Goal: Transaction & Acquisition: Purchase product/service

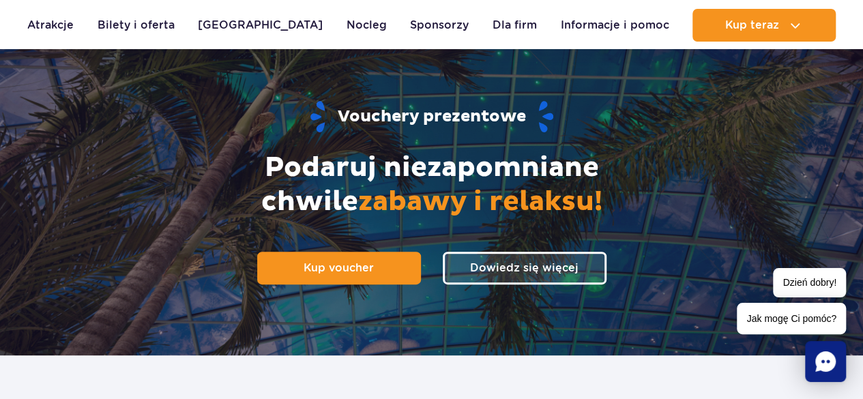
scroll to position [104, 0]
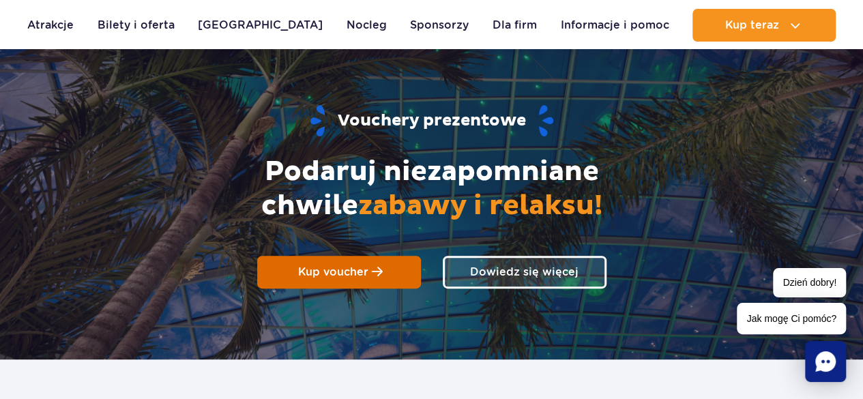
click at [371, 259] on link "Kup voucher" at bounding box center [339, 272] width 164 height 33
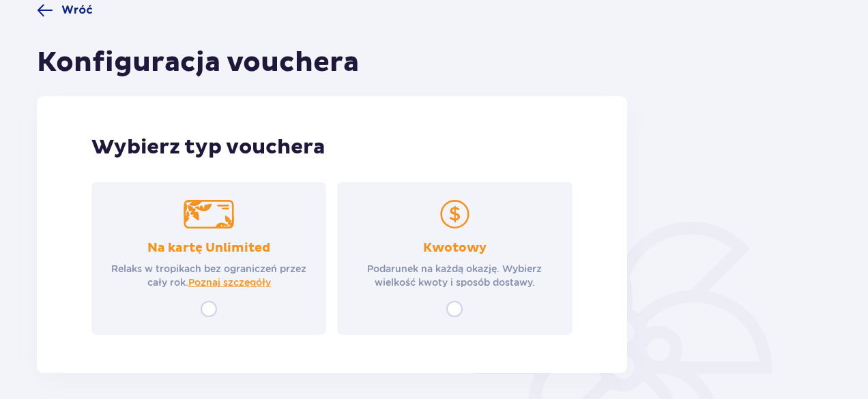
scroll to position [121, 0]
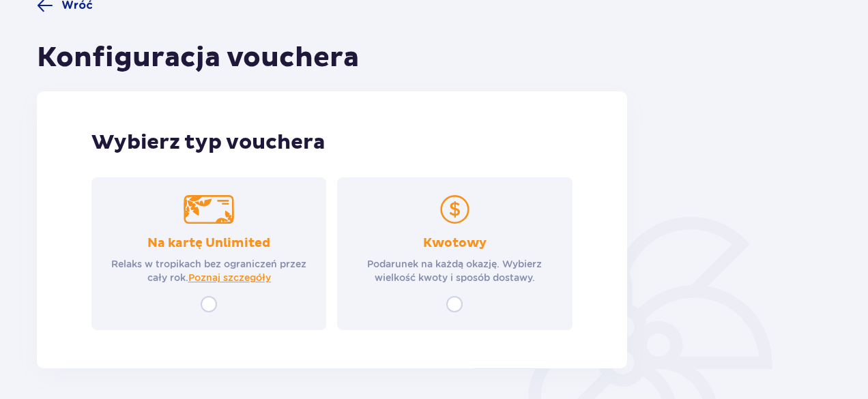
click at [459, 301] on input "radio" at bounding box center [454, 304] width 16 height 16
radio input "true"
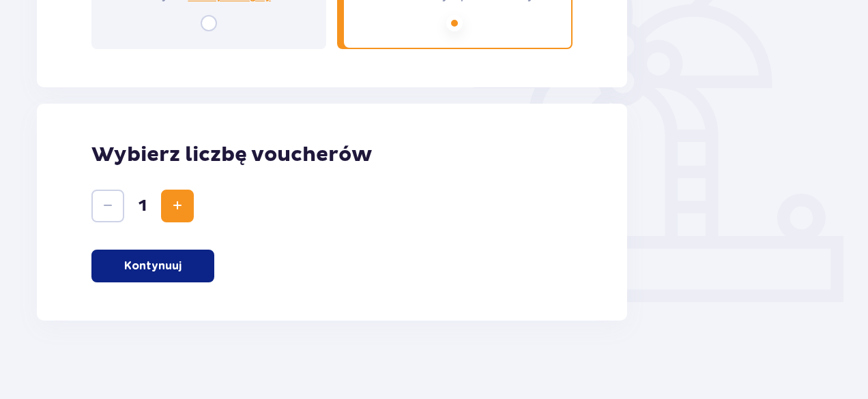
scroll to position [405, 0]
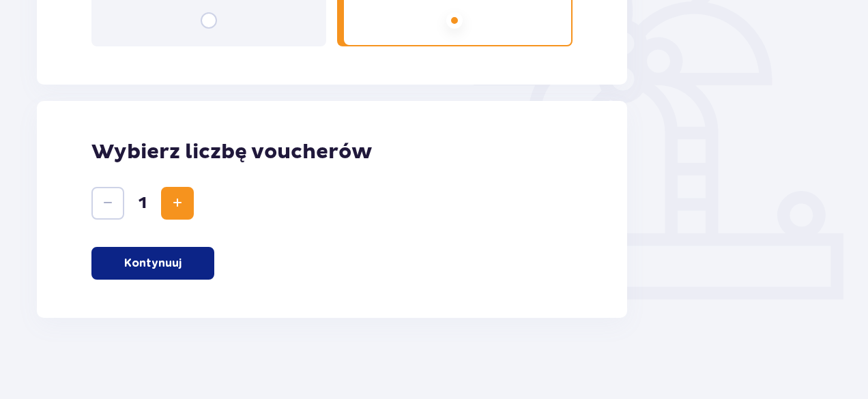
click at [201, 260] on button "Kontynuuj" at bounding box center [152, 263] width 123 height 33
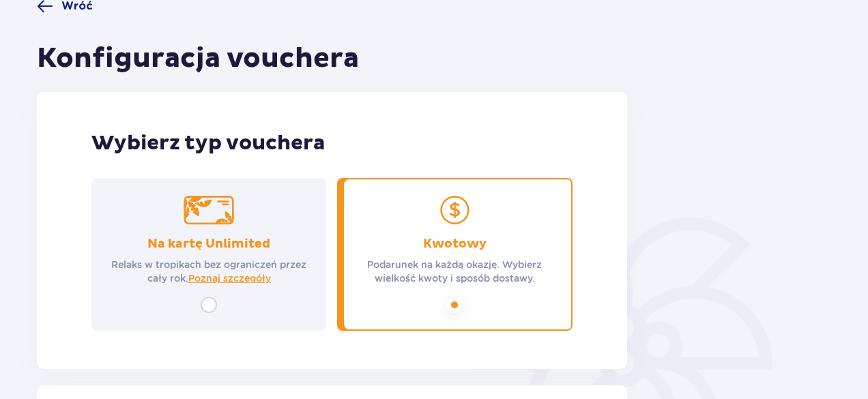
scroll to position [0, 0]
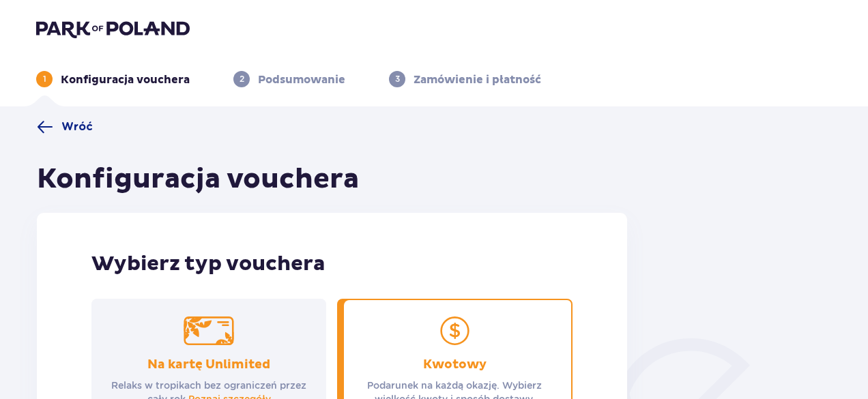
click at [114, 32] on img at bounding box center [112, 28] width 153 height 19
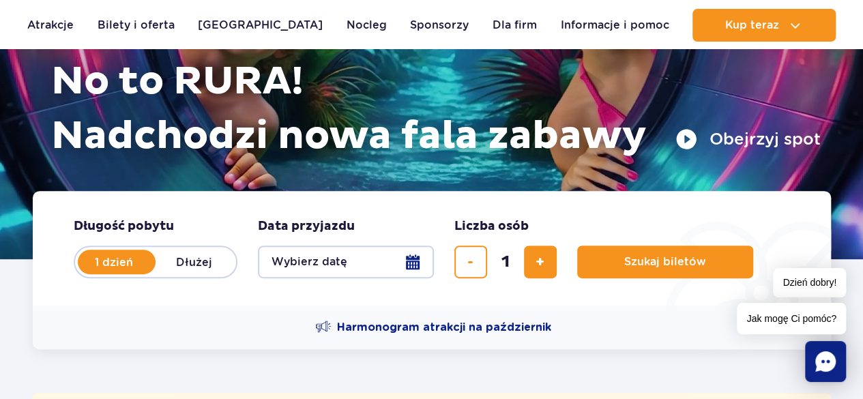
scroll to position [156, 0]
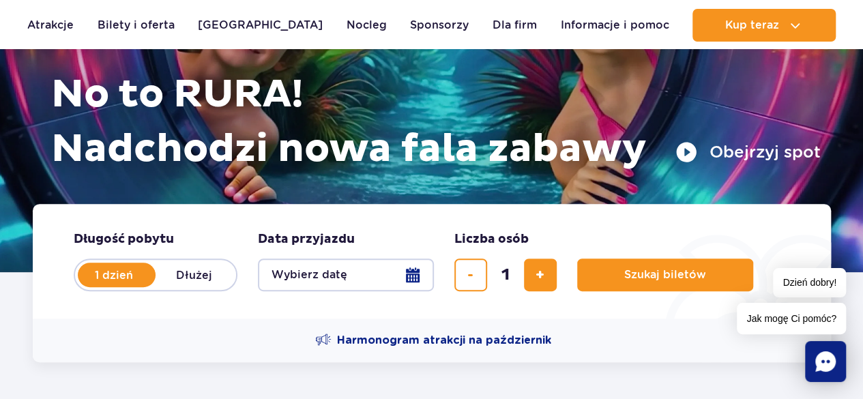
click at [416, 282] on button "Wybierz datę" at bounding box center [346, 275] width 176 height 33
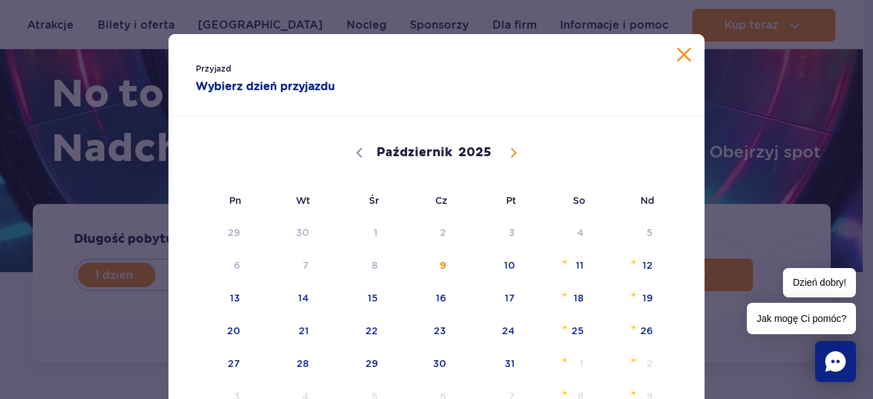
click at [509, 156] on icon at bounding box center [514, 153] width 10 height 10
select select "10"
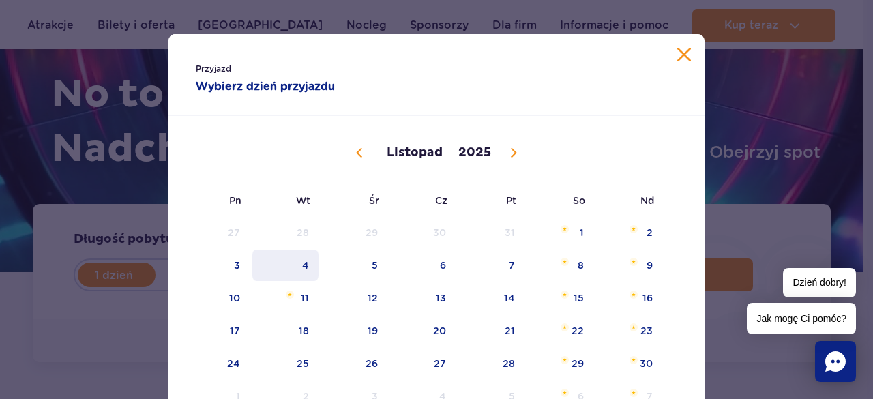
click at [301, 265] on span "4" at bounding box center [285, 265] width 69 height 31
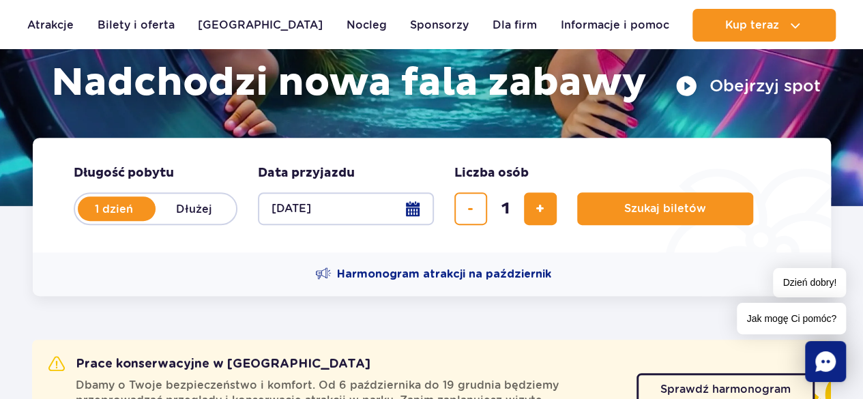
scroll to position [153, 0]
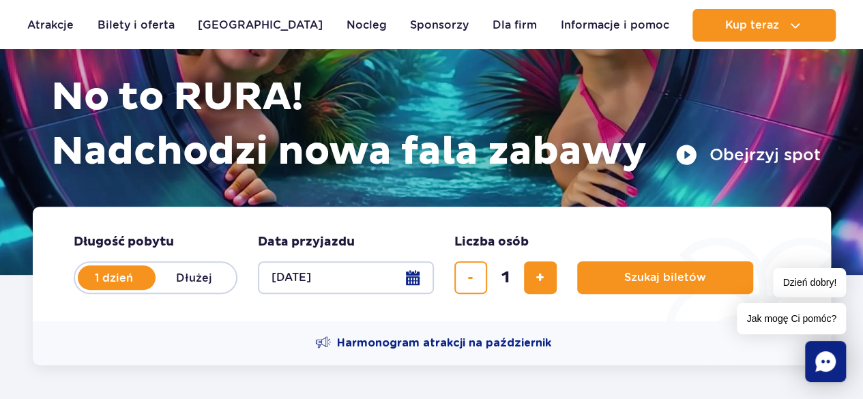
click at [416, 272] on button "[DATE]" at bounding box center [346, 277] width 176 height 33
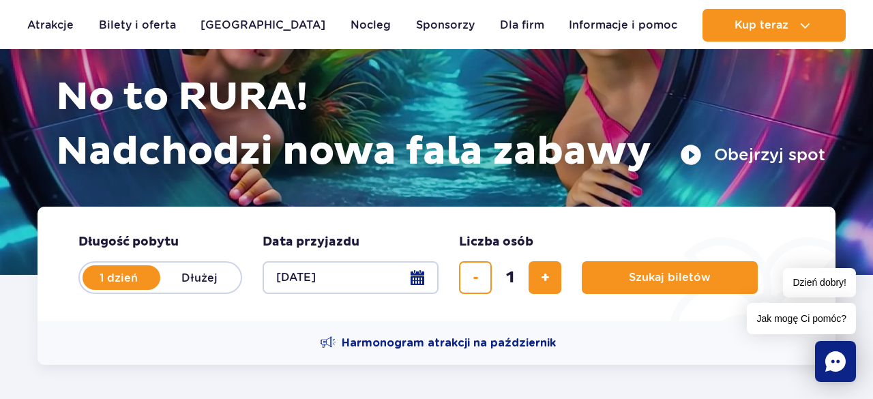
select select "10"
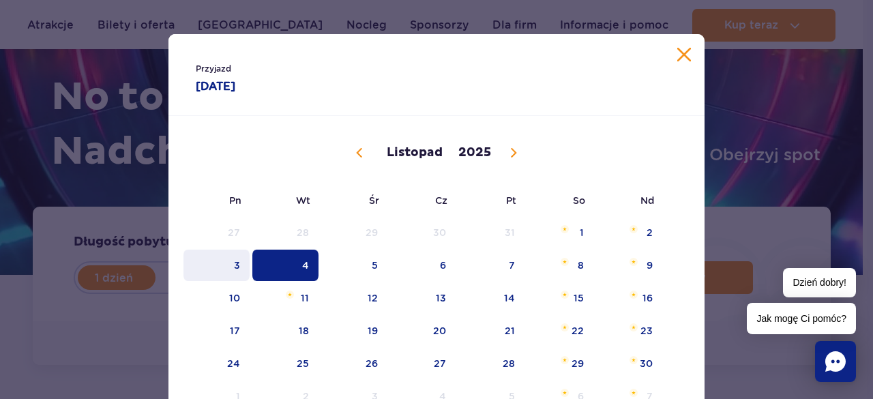
click at [239, 264] on span "3" at bounding box center [216, 265] width 69 height 31
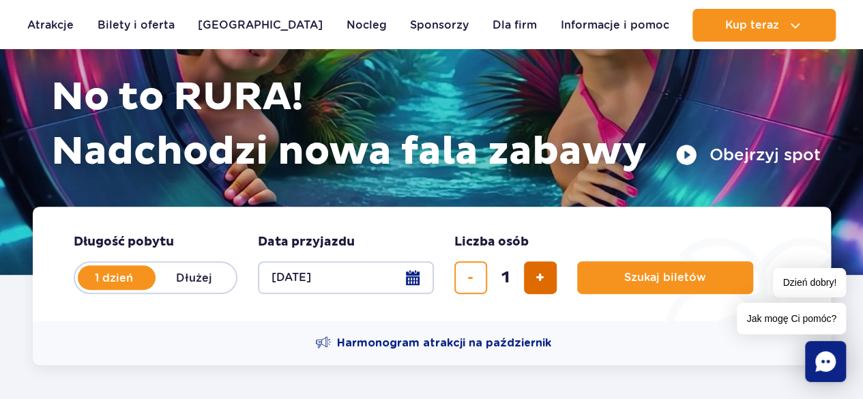
click at [543, 278] on span "dodaj bilet" at bounding box center [539, 278] width 9 height 0
type input "2"
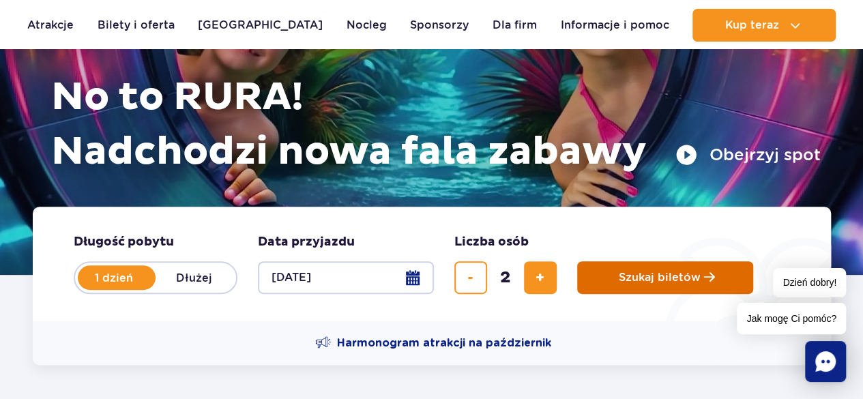
click at [662, 268] on button "Szukaj biletów" at bounding box center [665, 277] width 176 height 33
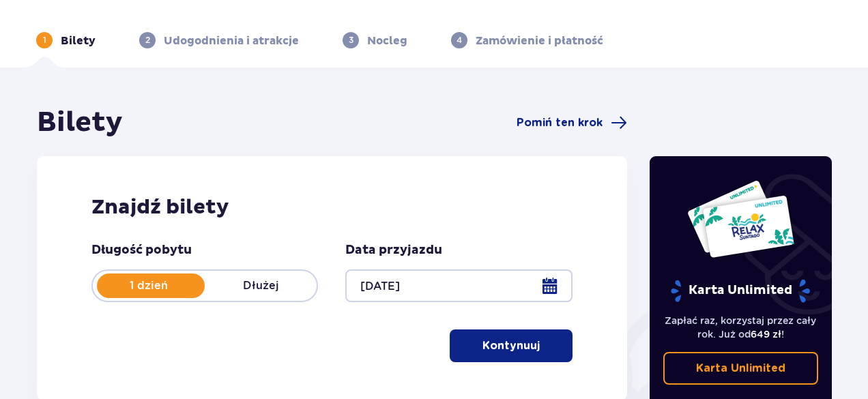
scroll to position [85, 0]
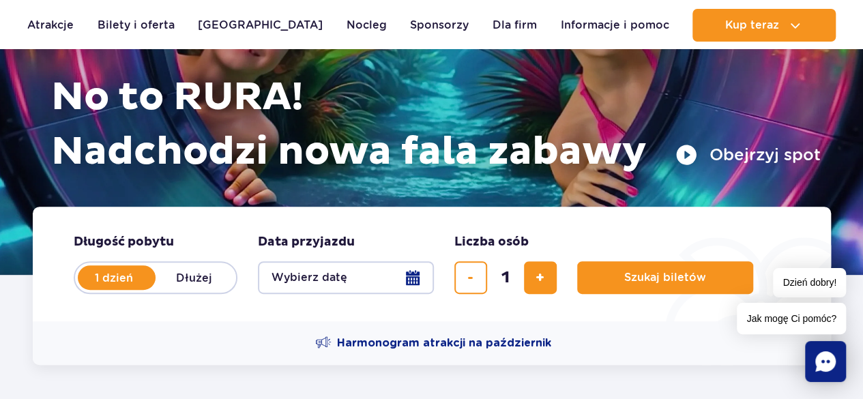
click at [362, 271] on button "Wybierz datę" at bounding box center [346, 277] width 176 height 33
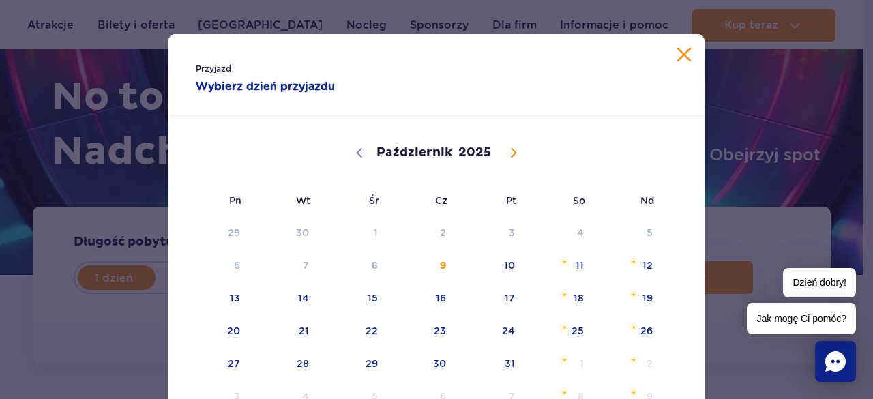
click at [509, 155] on icon at bounding box center [514, 153] width 10 height 10
select select "10"
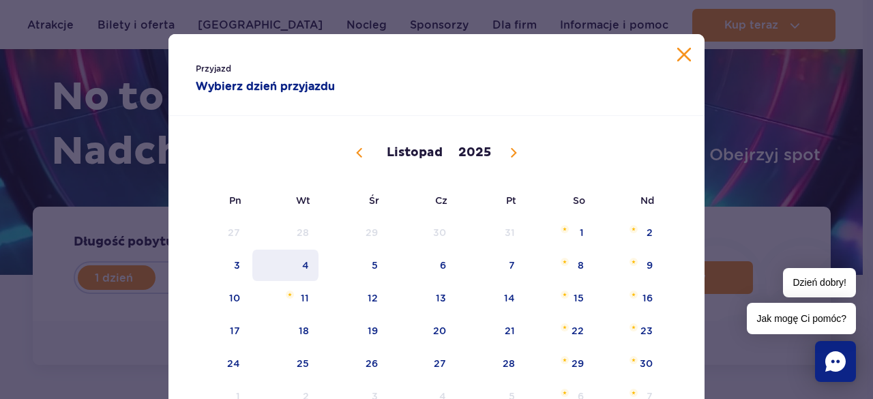
click at [309, 264] on span "4" at bounding box center [285, 265] width 69 height 31
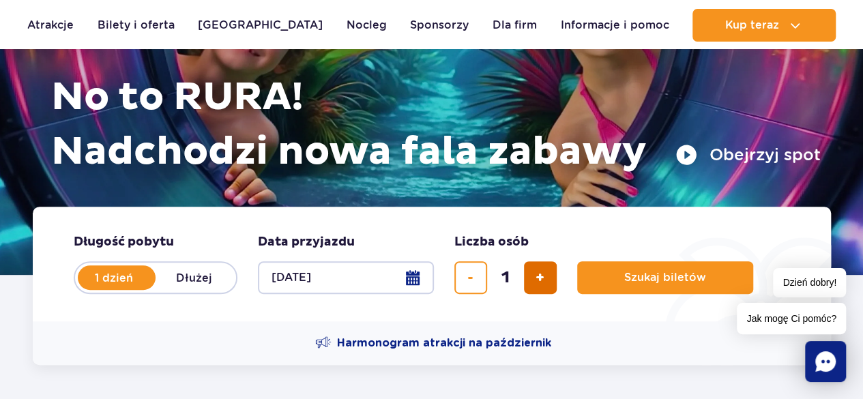
click at [541, 278] on span "dodaj bilet" at bounding box center [539, 278] width 9 height 0
type input "2"
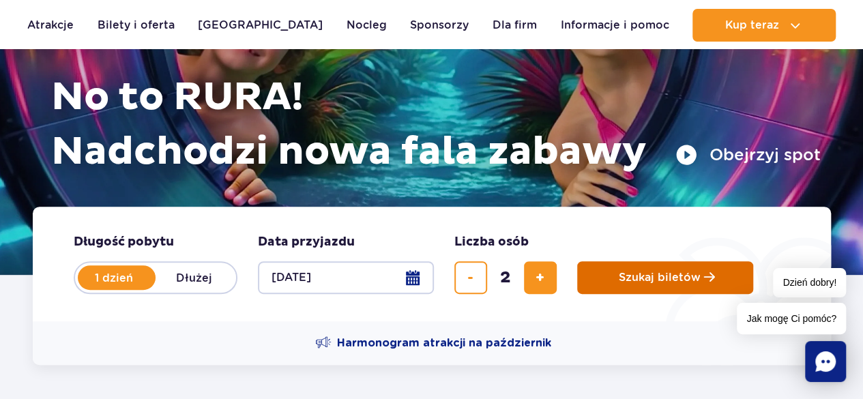
click at [619, 271] on span "Szukaj biletów" at bounding box center [660, 277] width 82 height 12
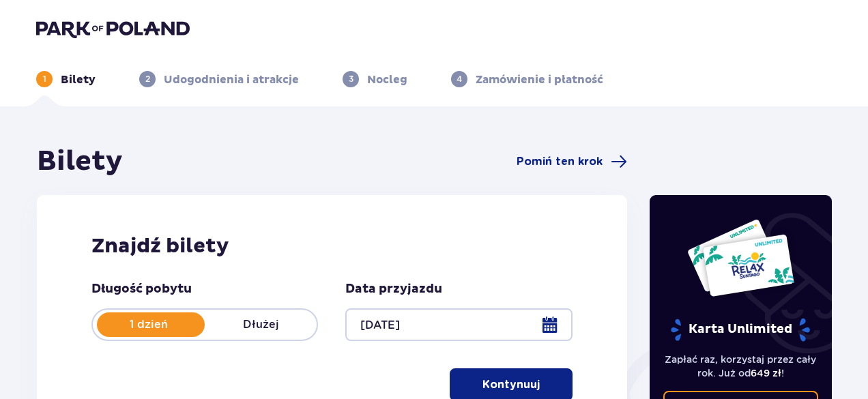
click at [550, 323] on div at bounding box center [458, 324] width 226 height 33
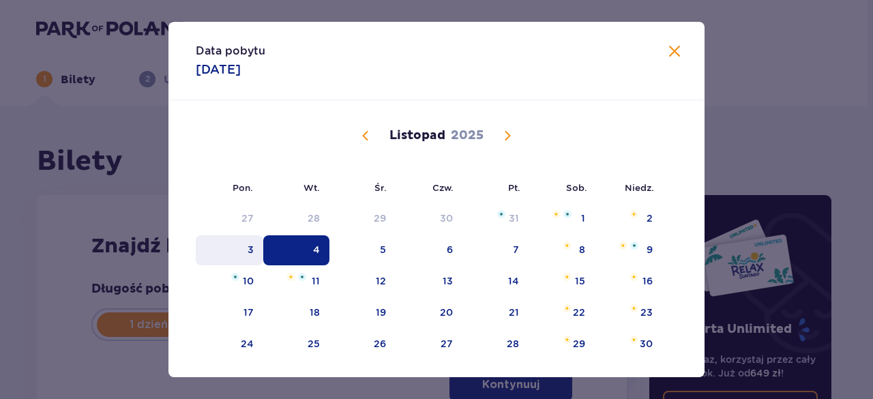
click at [254, 254] on div "3" at bounding box center [230, 250] width 68 height 30
type input "03.11.25"
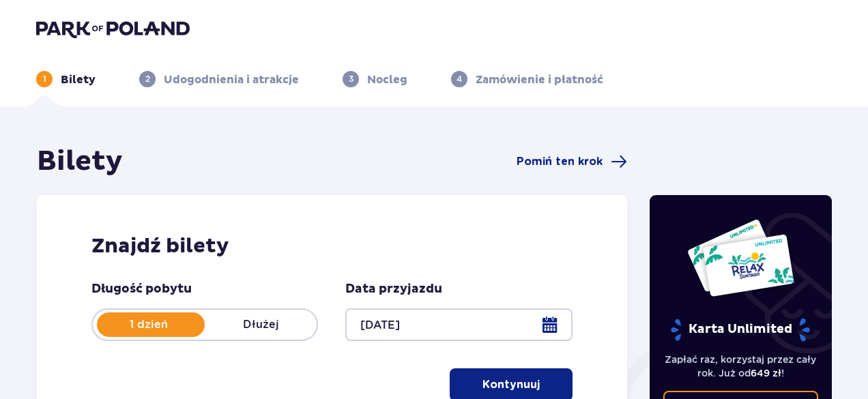
click at [517, 381] on p "Kontynuuj" at bounding box center [510, 384] width 57 height 15
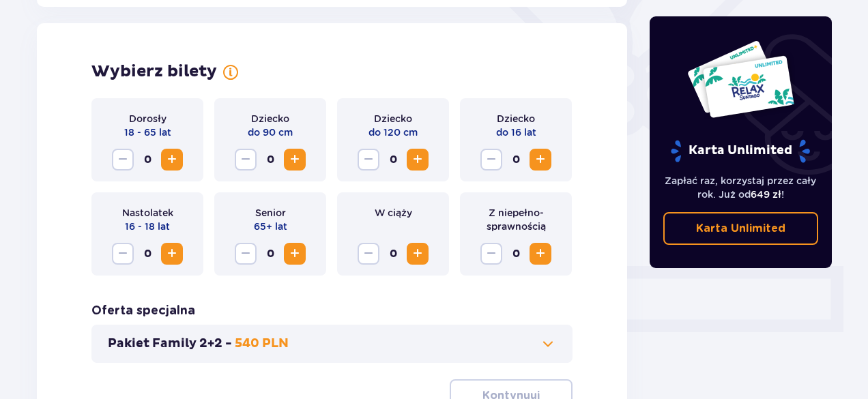
scroll to position [379, 0]
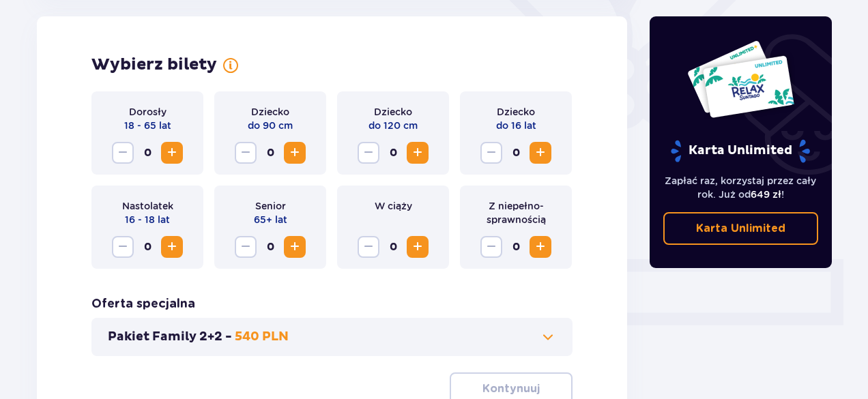
click at [174, 162] on button "Zwiększ" at bounding box center [172, 153] width 22 height 22
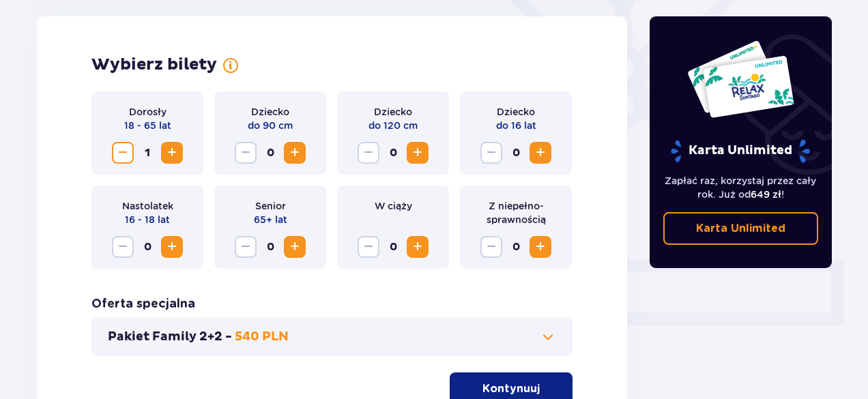
click at [174, 162] on button "Zwiększ" at bounding box center [172, 153] width 22 height 22
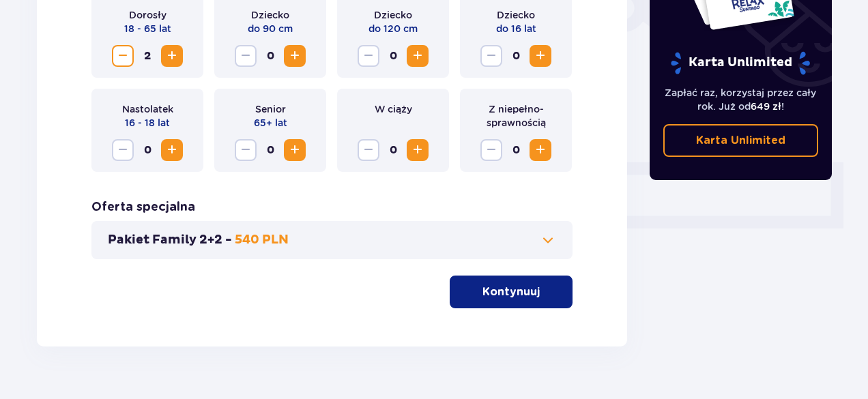
scroll to position [505, 0]
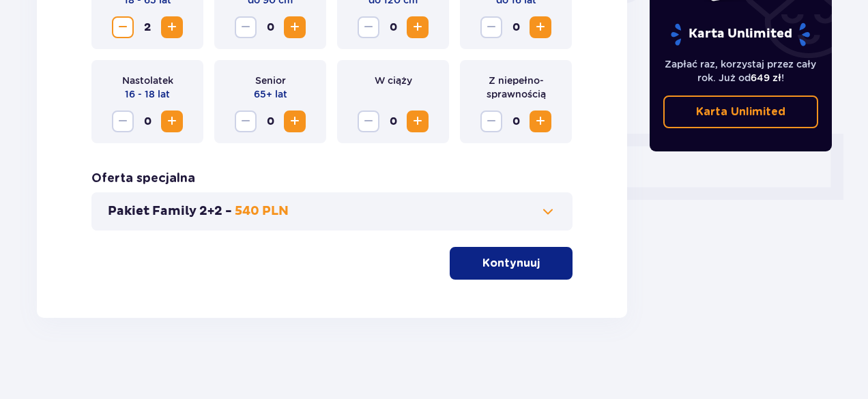
click at [535, 269] on span "button" at bounding box center [542, 263] width 16 height 16
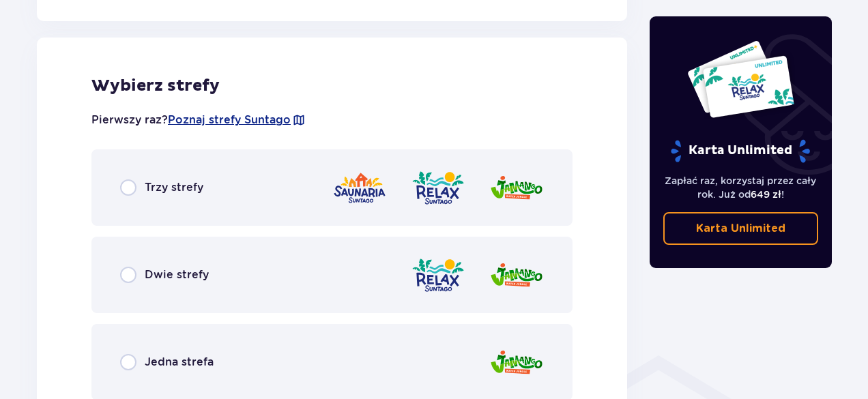
scroll to position [757, 0]
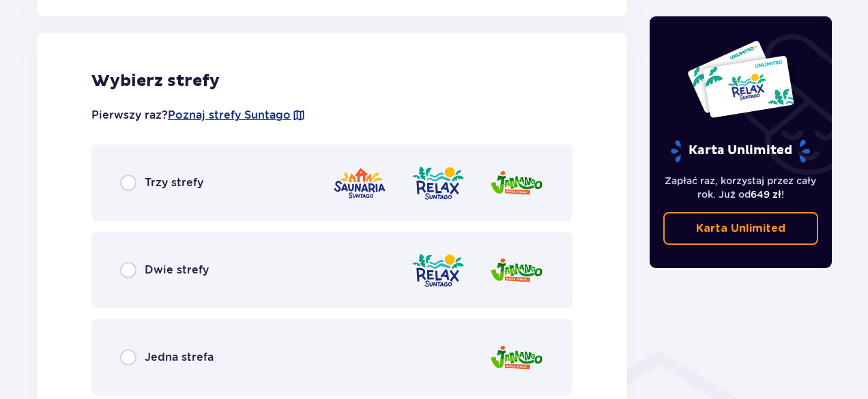
click at [265, 181] on div "Trzy strefy" at bounding box center [331, 183] width 481 height 76
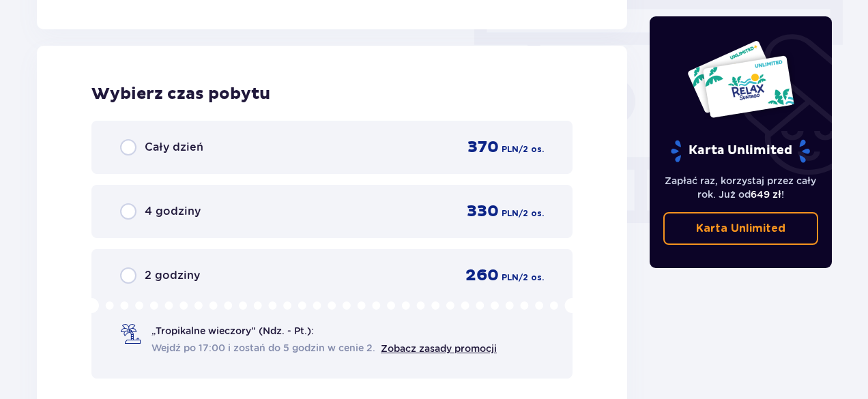
scroll to position [1232, 0]
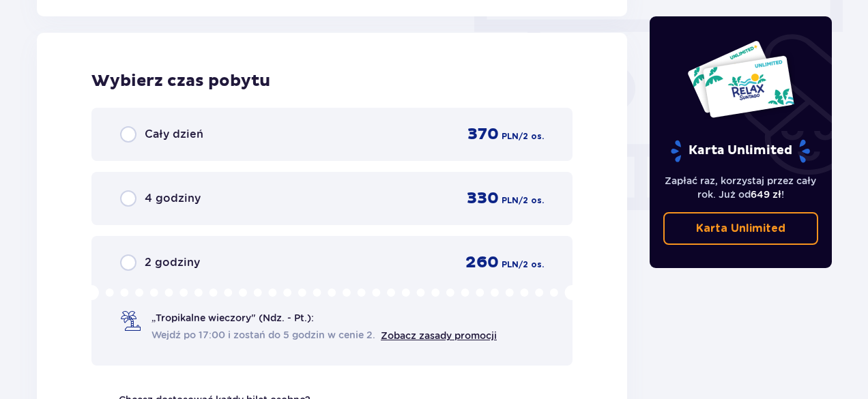
click at [374, 131] on div "Cały dzień 370 PLN / 2 os." at bounding box center [332, 134] width 424 height 20
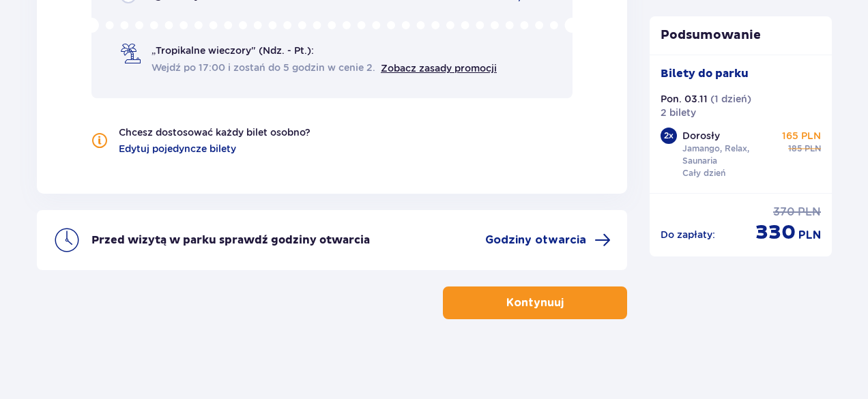
scroll to position [1501, 0]
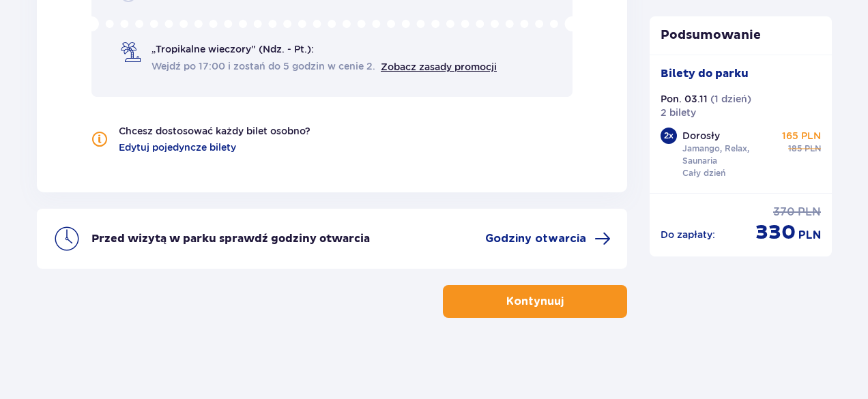
click at [596, 309] on button "Kontynuuj" at bounding box center [535, 301] width 184 height 33
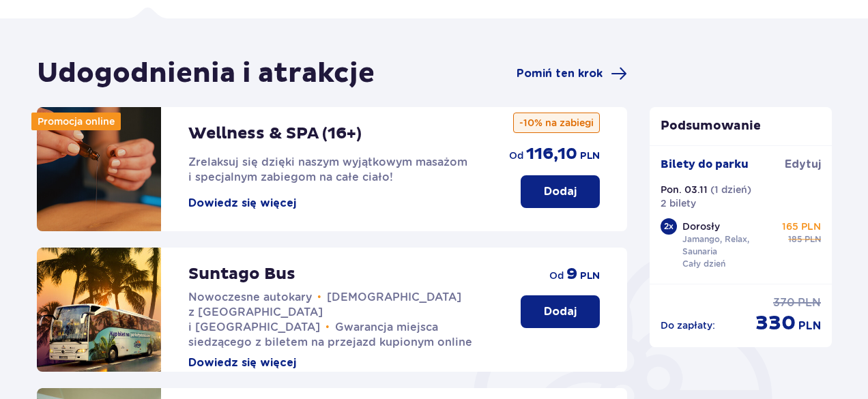
scroll to position [229, 0]
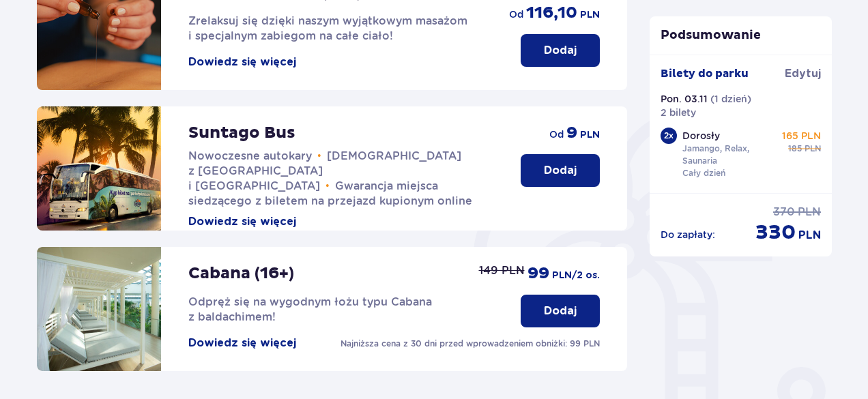
click at [551, 181] on button "Dodaj" at bounding box center [559, 170] width 79 height 33
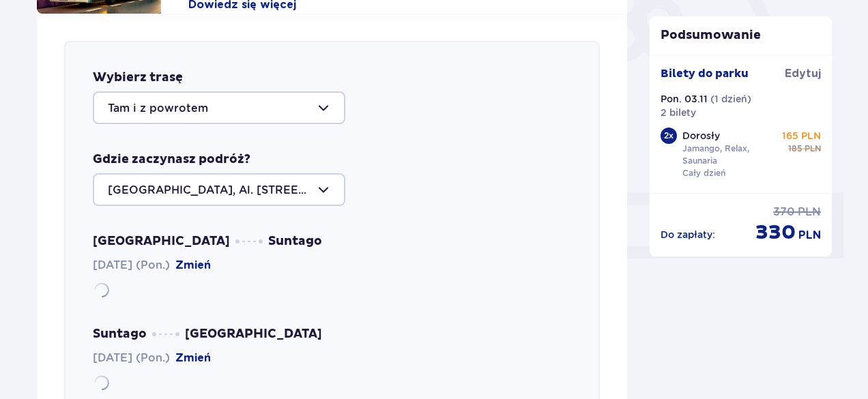
scroll to position [471, 0]
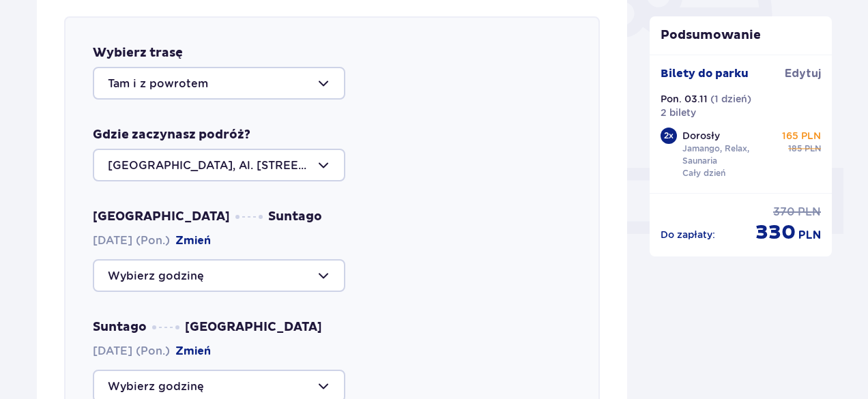
click at [310, 276] on div at bounding box center [219, 275] width 252 height 33
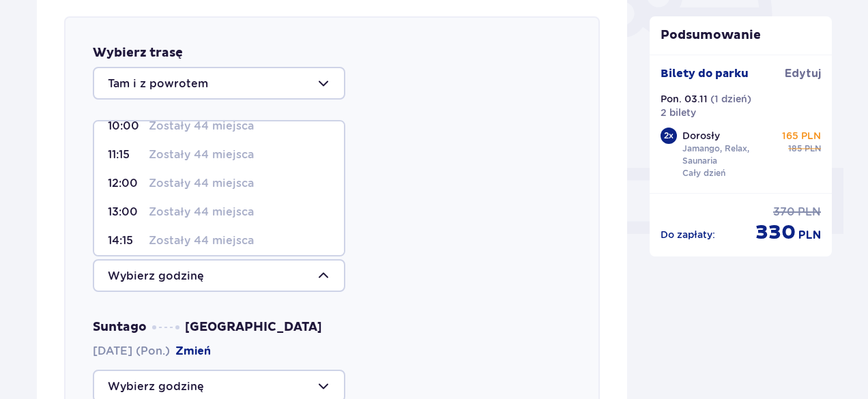
scroll to position [95, 0]
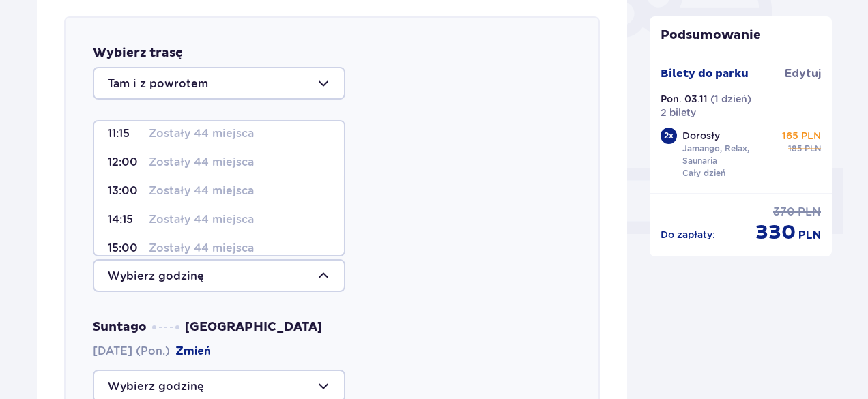
click at [265, 160] on div "12:00 Zostały 44 miejsca" at bounding box center [219, 162] width 222 height 15
type input "12:00"
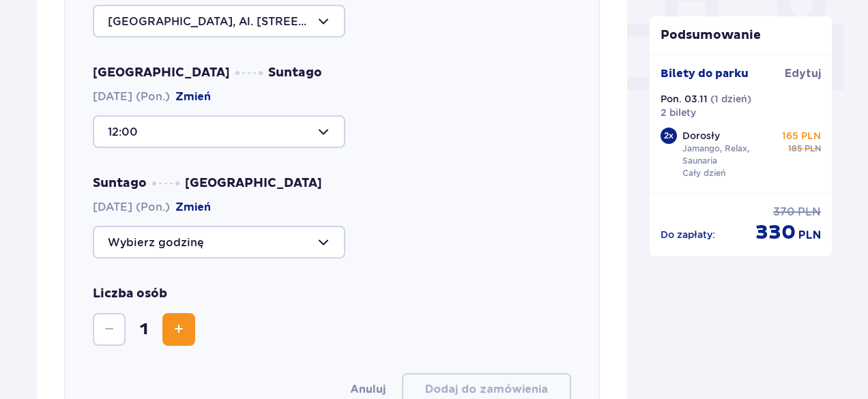
scroll to position [694, 0]
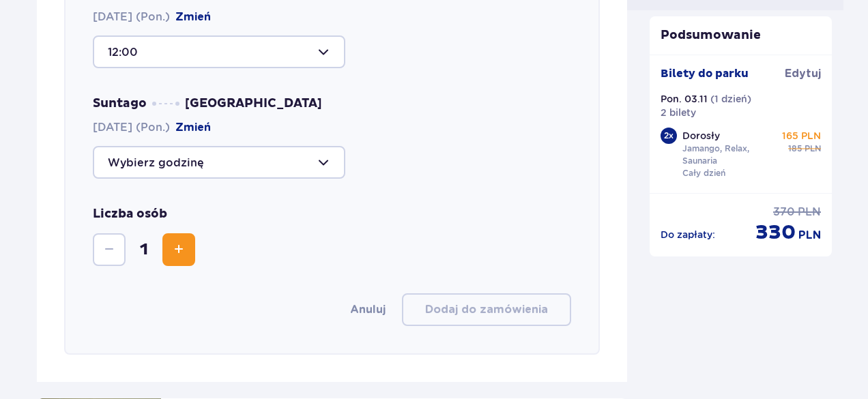
click at [211, 128] on button "Zmień" at bounding box center [192, 127] width 35 height 15
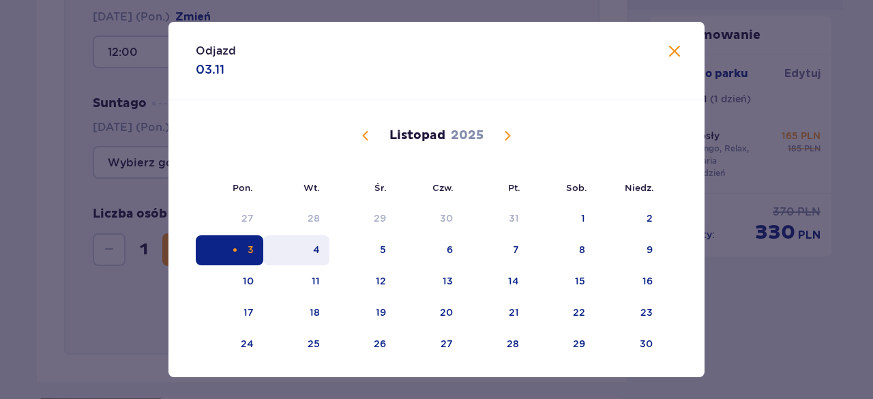
click at [313, 250] on div "4" at bounding box center [316, 250] width 7 height 14
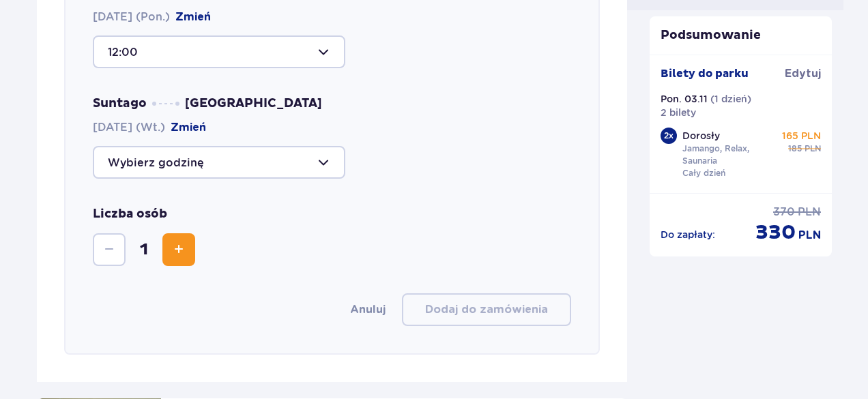
scroll to position [634, 0]
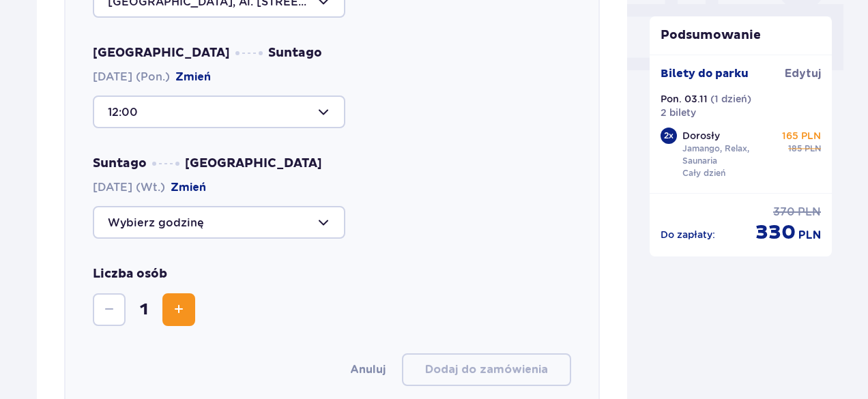
click at [325, 234] on div at bounding box center [219, 222] width 252 height 33
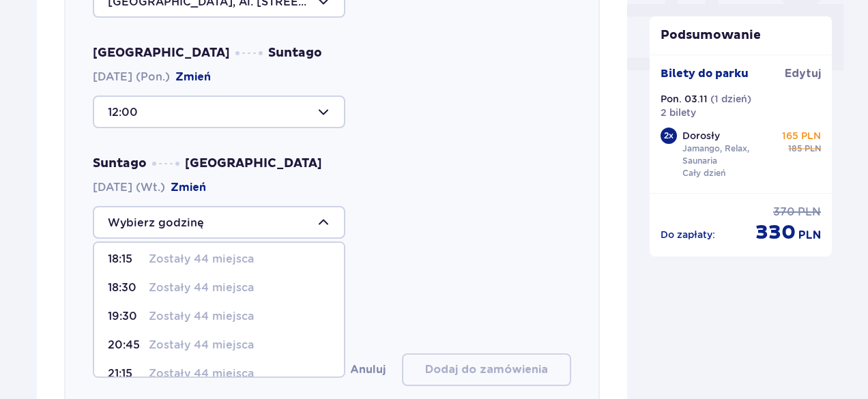
scroll to position [80, 0]
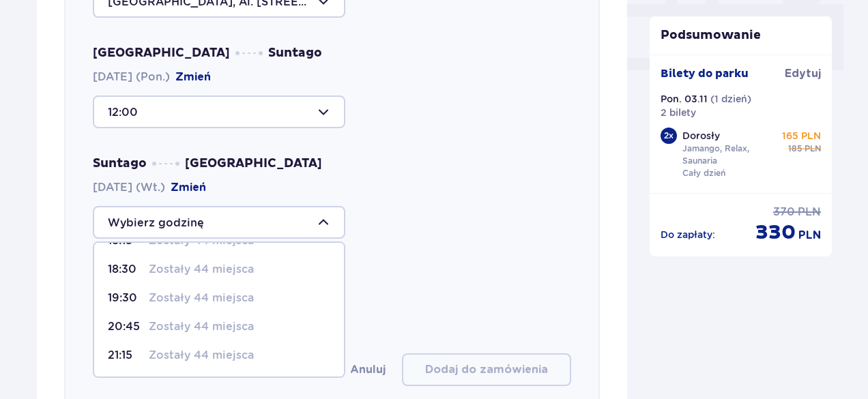
click at [256, 328] on div "20:45 Zostały 44 miejsca" at bounding box center [219, 326] width 222 height 15
type input "20:45"
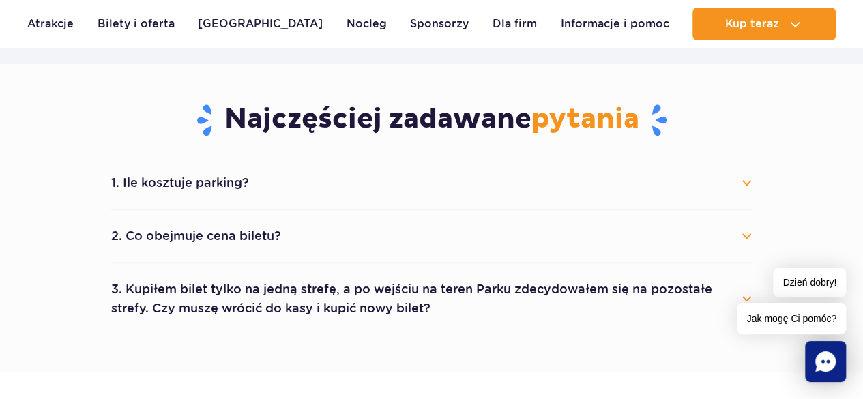
scroll to position [694, 0]
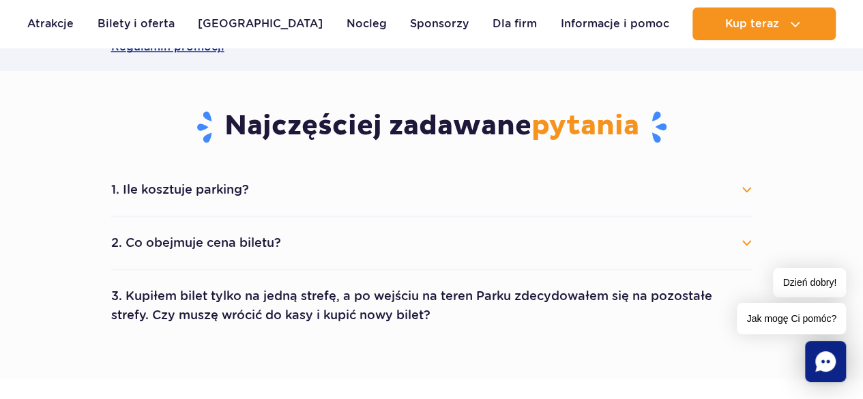
click at [743, 230] on button "2. Co obejmuje cena biletu?" at bounding box center [431, 243] width 641 height 30
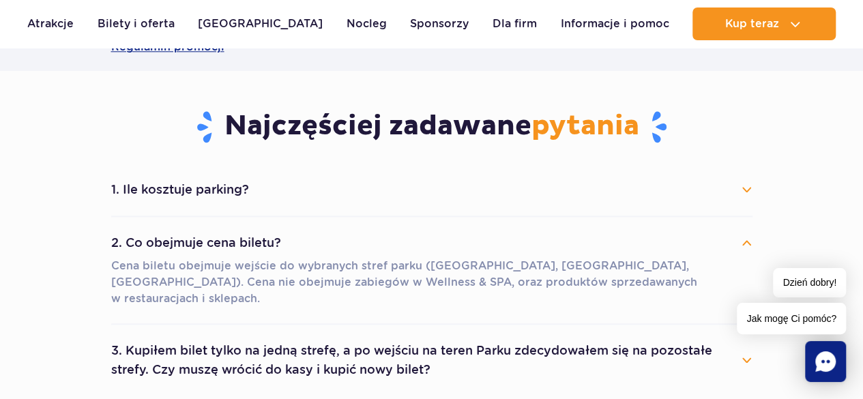
click at [743, 230] on button "2. Co obejmuje cena biletu?" at bounding box center [431, 243] width 641 height 30
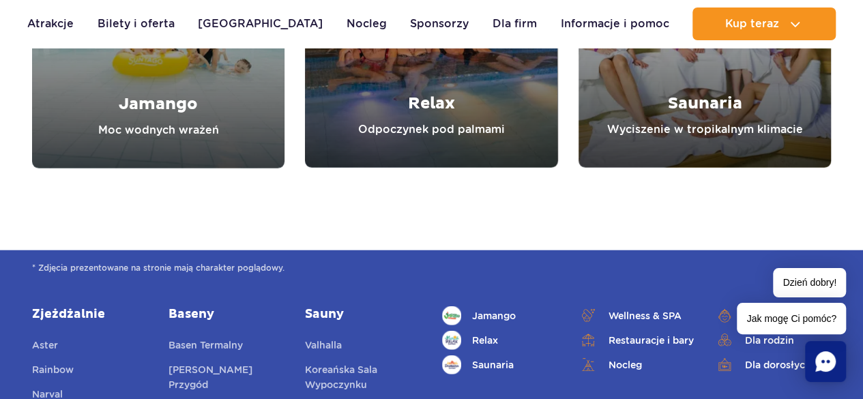
scroll to position [1652, 0]
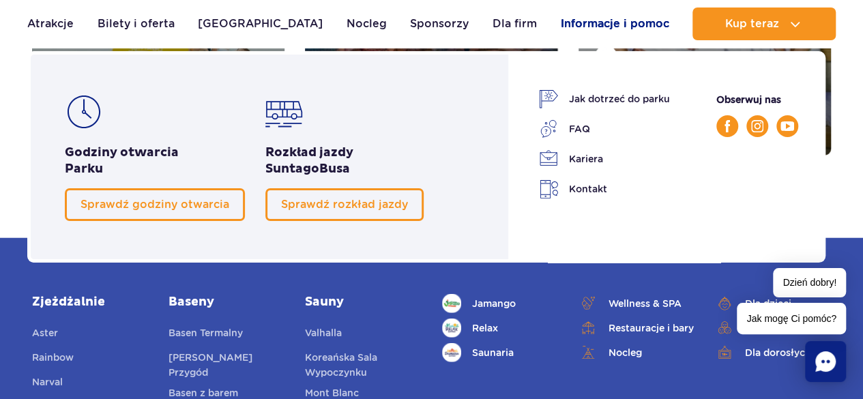
click at [596, 18] on link "Informacje i pomoc" at bounding box center [614, 24] width 108 height 33
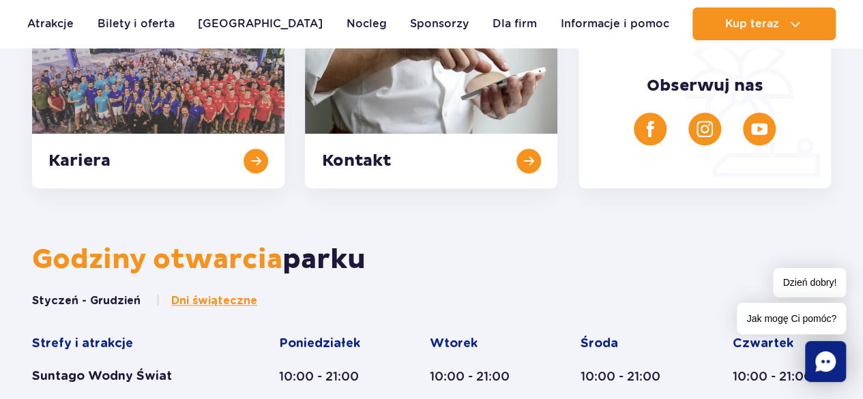
scroll to position [538, 0]
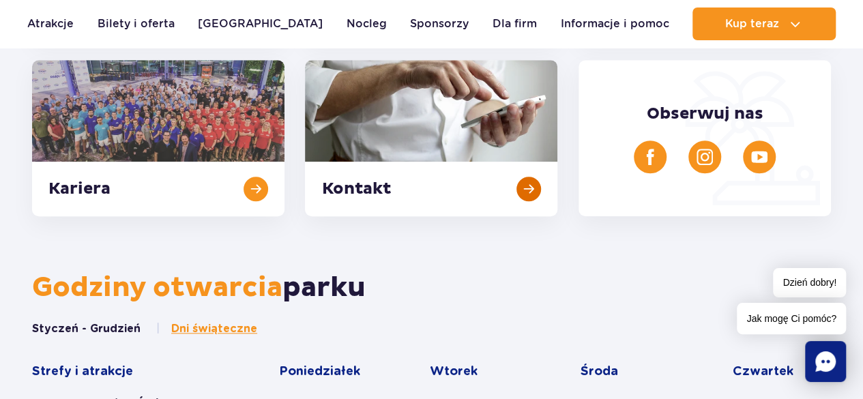
click at [537, 177] on link at bounding box center [431, 138] width 252 height 156
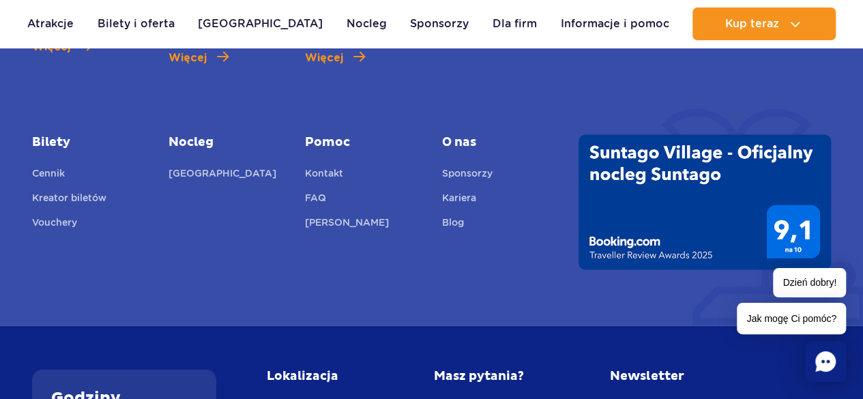
scroll to position [945, 0]
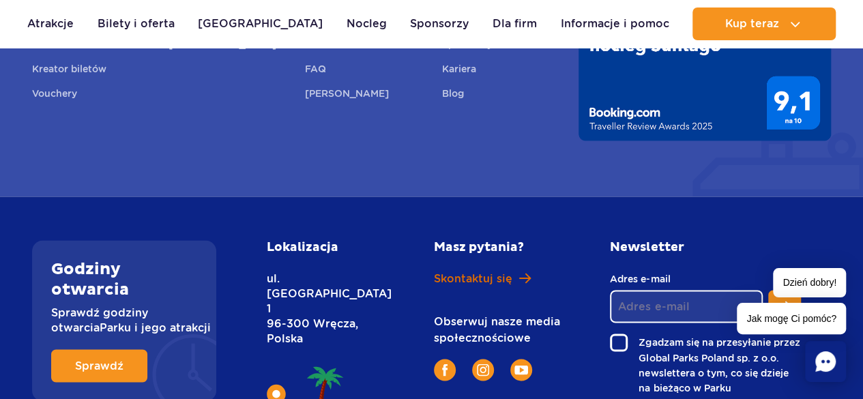
click at [458, 271] on span "Skontaktuj się" at bounding box center [473, 278] width 78 height 15
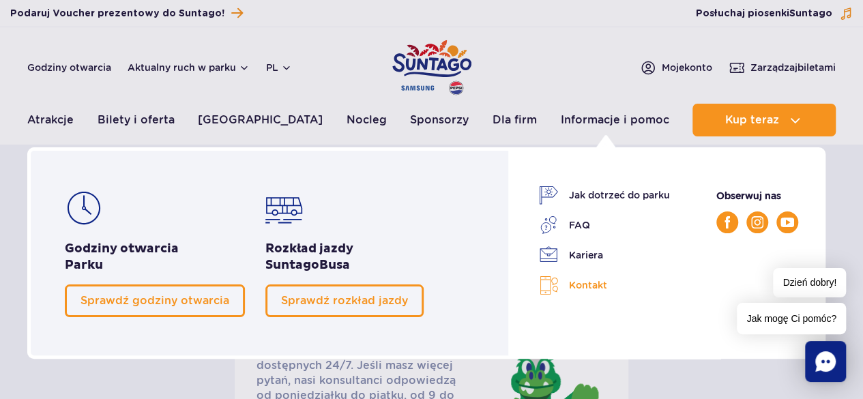
click at [582, 286] on link "Kontakt" at bounding box center [604, 286] width 131 height 20
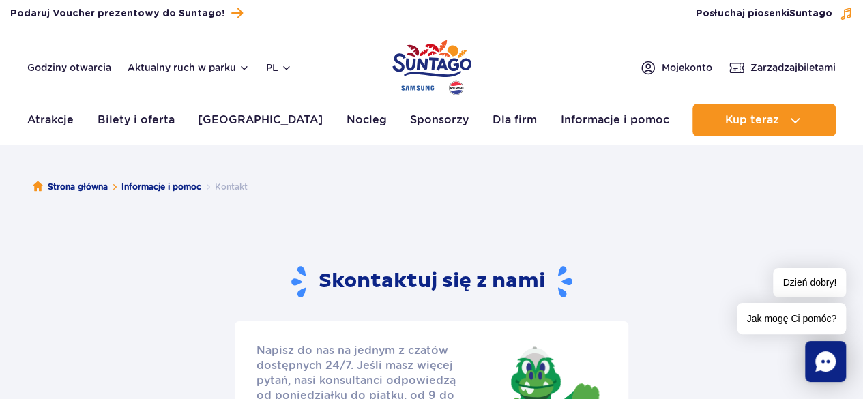
click at [582, 286] on div "Skontaktuj się z nami" at bounding box center [431, 282] width 301 height 35
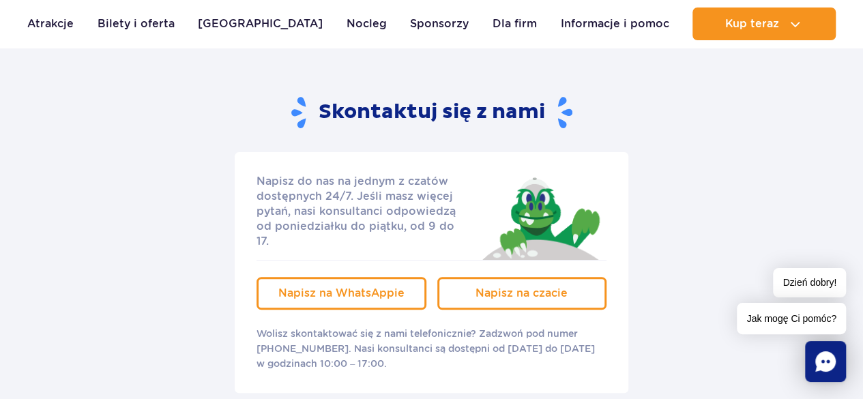
scroll to position [164, 0]
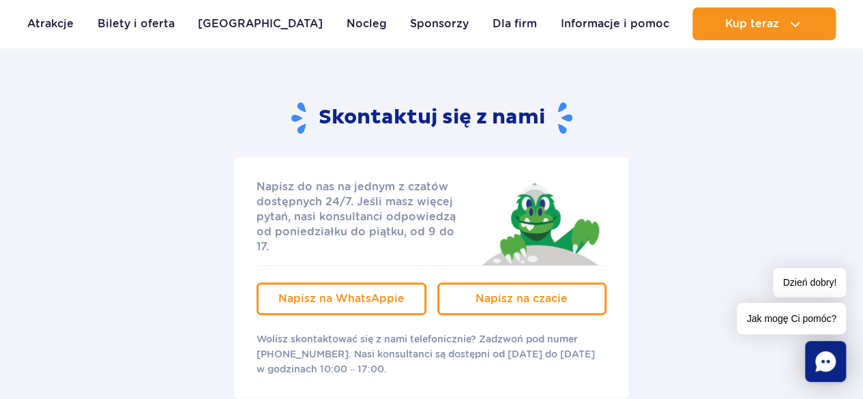
click at [772, 151] on section "Skontaktuj się z nami Napisz do nas na jednym z czatów dostępnych 24/7. Jeśli m…" at bounding box center [431, 275] width 799 height 349
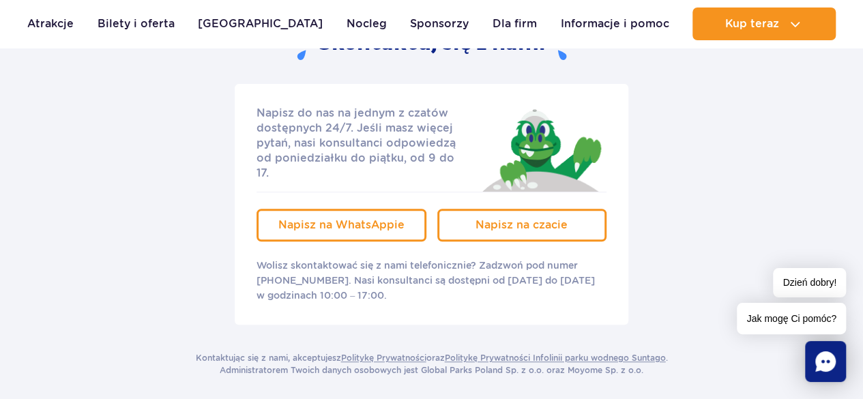
scroll to position [239, 0]
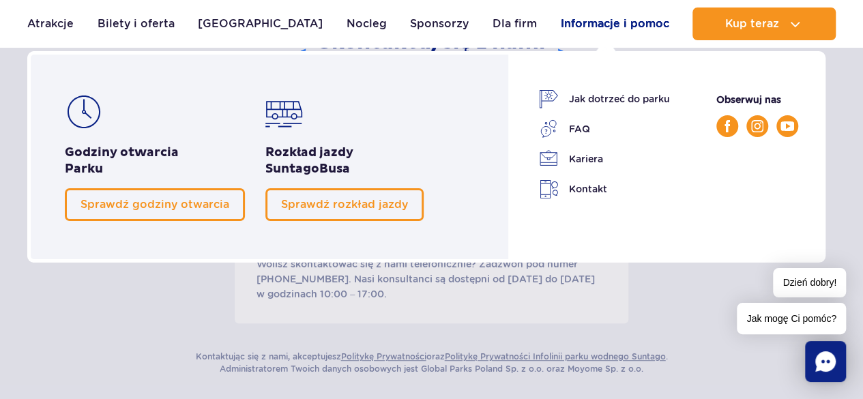
click at [621, 24] on link "Informacje i pomoc" at bounding box center [614, 24] width 108 height 33
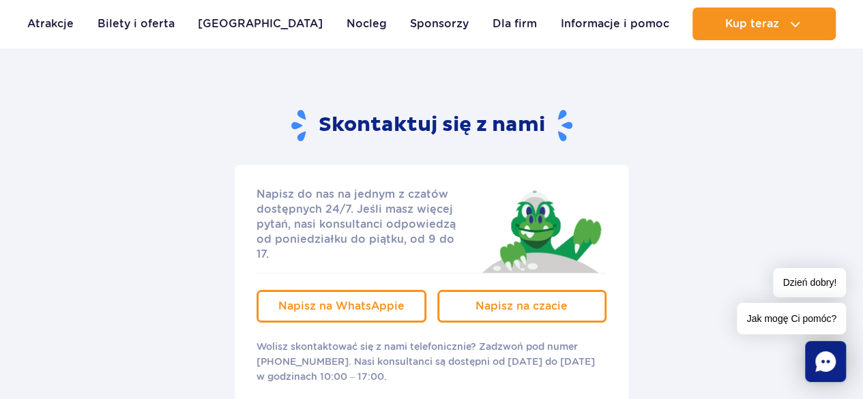
scroll to position [2222, 0]
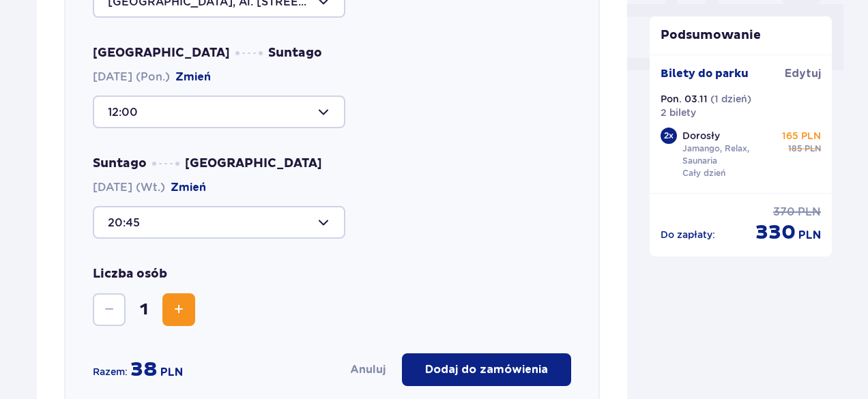
scroll to position [416, 0]
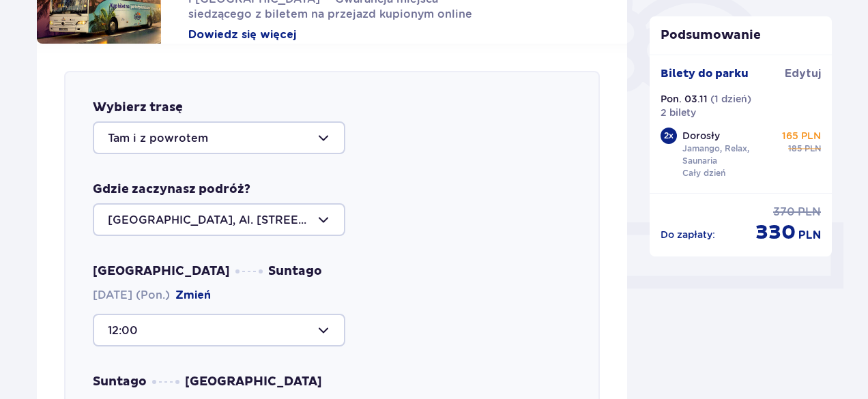
click at [273, 231] on div at bounding box center [219, 219] width 252 height 33
click at [370, 288] on div "Warszawa Suntago [DATE] (Pon.) Zmień 12:00" at bounding box center [332, 304] width 478 height 83
